Goal: Navigation & Orientation: Find specific page/section

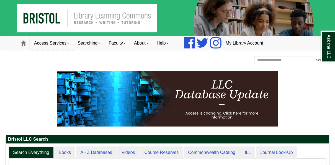
click at [71, 44] on link "Access Services" at bounding box center [51, 43] width 43 height 14
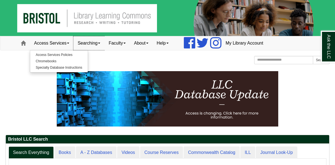
click at [102, 42] on link "Searching" at bounding box center [88, 43] width 31 height 14
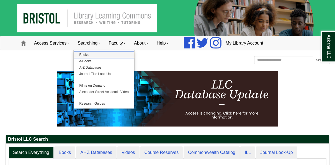
click at [100, 55] on link "Books" at bounding box center [104, 55] width 61 height 6
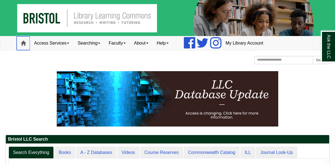
click at [26, 44] on link "Home" at bounding box center [23, 43] width 13 height 14
